Goal: Communication & Community: Participate in discussion

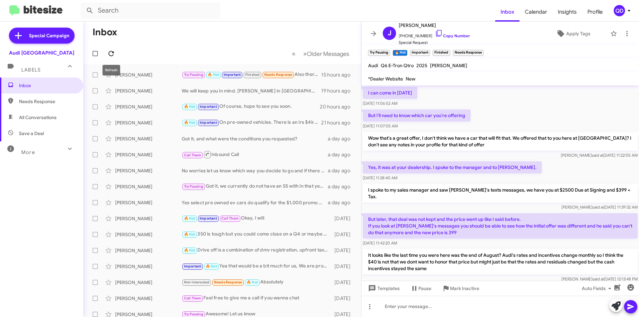
scroll to position [33, 0]
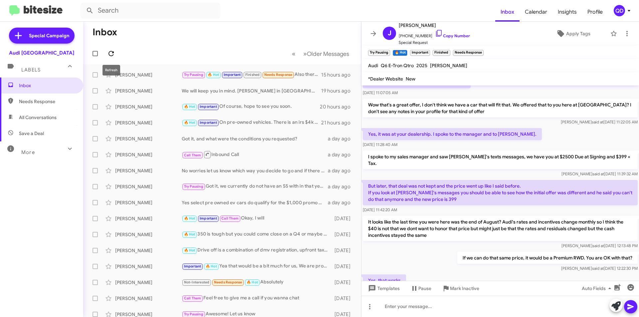
click at [112, 55] on icon at bounding box center [111, 54] width 8 height 8
click at [113, 55] on icon at bounding box center [110, 53] width 5 height 5
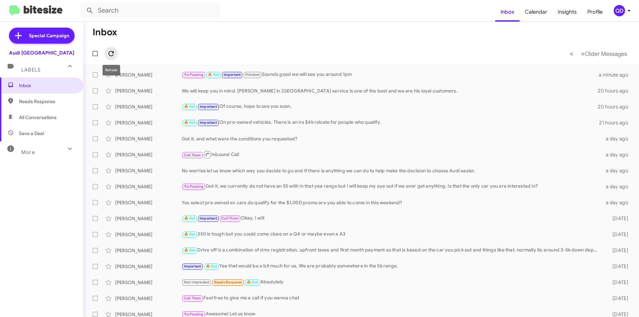
click at [112, 52] on icon at bounding box center [111, 54] width 8 height 8
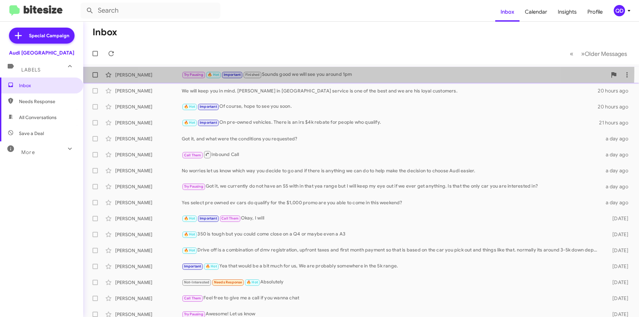
click at [344, 71] on div "Try Pausing 🔥 Hot Important Finished Sounds good we will see you around 1pm" at bounding box center [394, 75] width 425 height 8
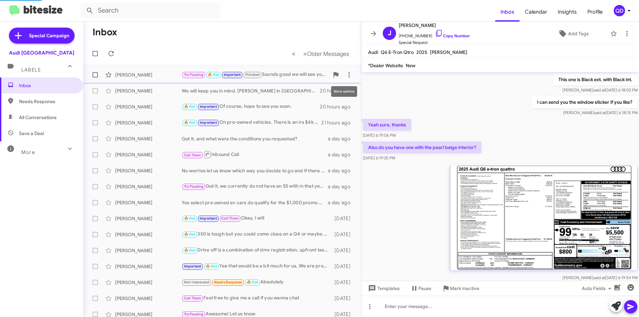
scroll to position [421, 0]
